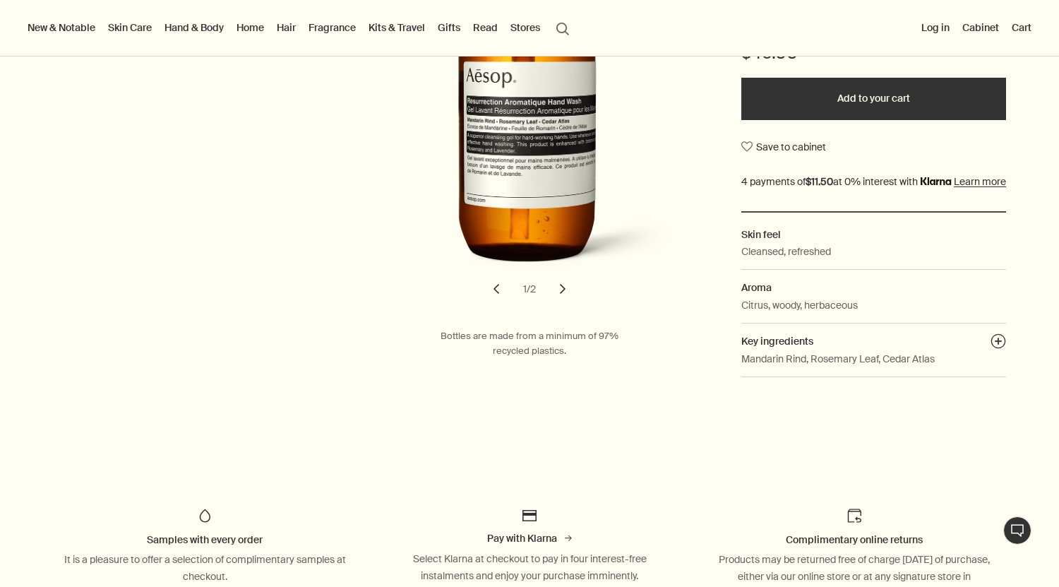
scroll to position [372, 0]
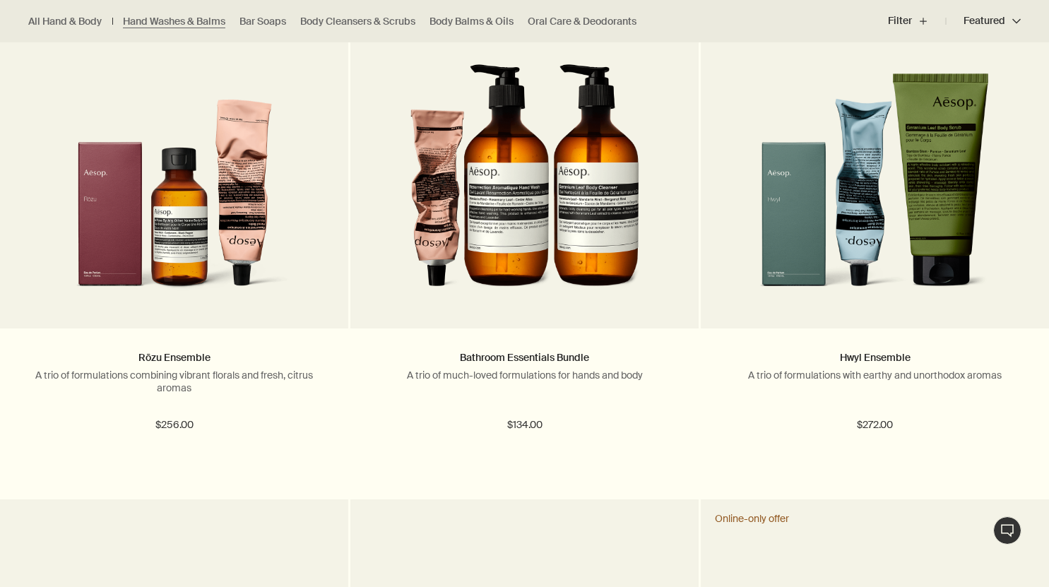
scroll to position [2027, 0]
